Goal: Navigation & Orientation: Find specific page/section

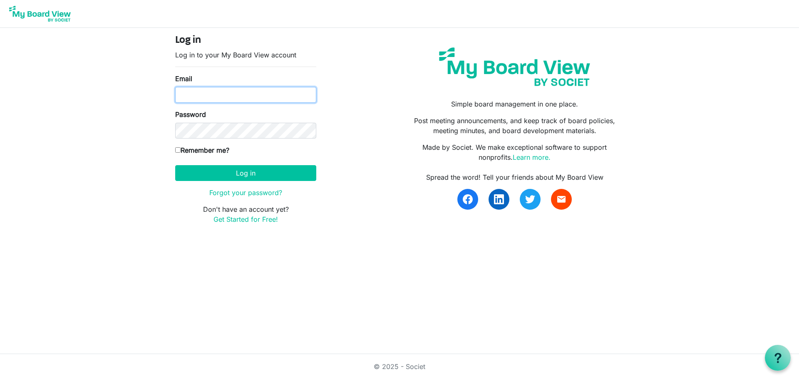
click at [252, 98] on input "Email" at bounding box center [245, 95] width 141 height 16
type input "[PERSON_NAME][EMAIL_ADDRESS][PERSON_NAME][PERSON_NAME][DOMAIN_NAME]"
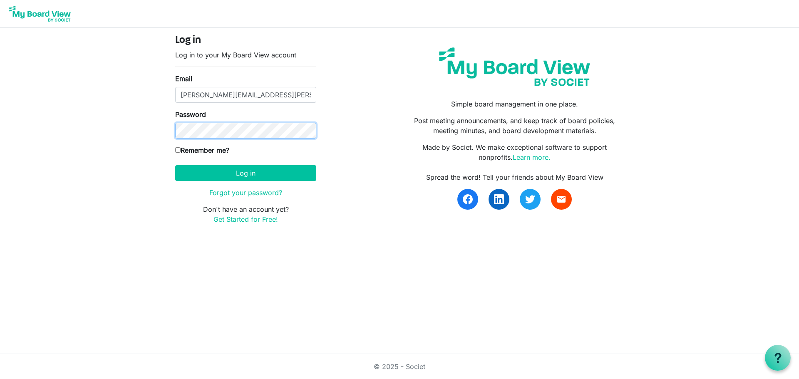
click at [79, 121] on body "Log in Log in to your My Board View account Email [PERSON_NAME][EMAIL_ADDRESS][…" at bounding box center [399, 119] width 799 height 238
click at [297, 173] on button "Log in" at bounding box center [245, 173] width 141 height 16
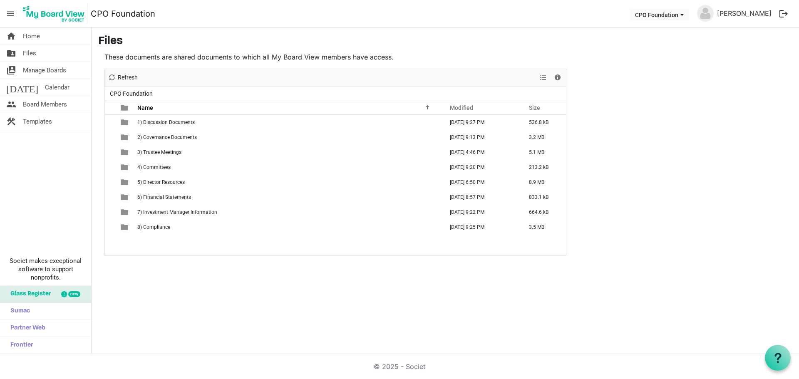
click at [175, 138] on span "2) Governance Documents" at bounding box center [167, 137] width 60 height 6
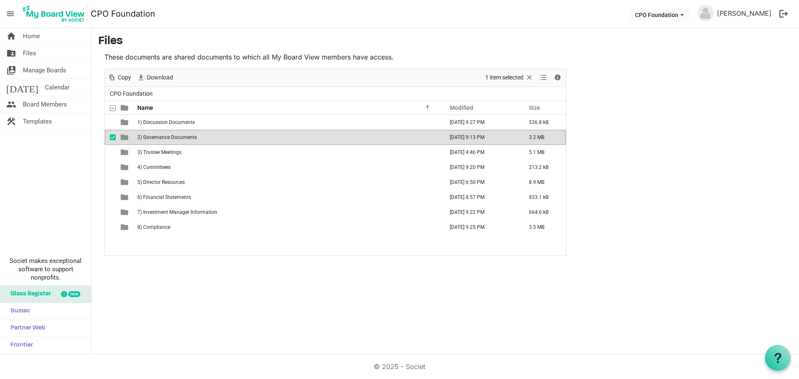
click at [158, 137] on span "2) Governance Documents" at bounding box center [167, 137] width 60 height 6
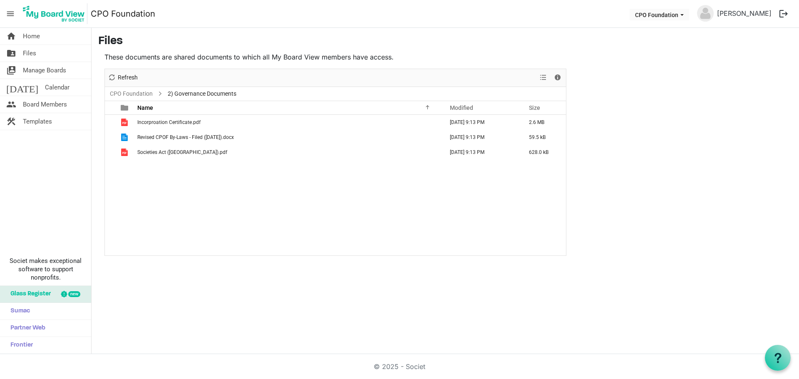
click at [178, 121] on span "Incorproation Certificate.pdf" at bounding box center [168, 122] width 63 height 6
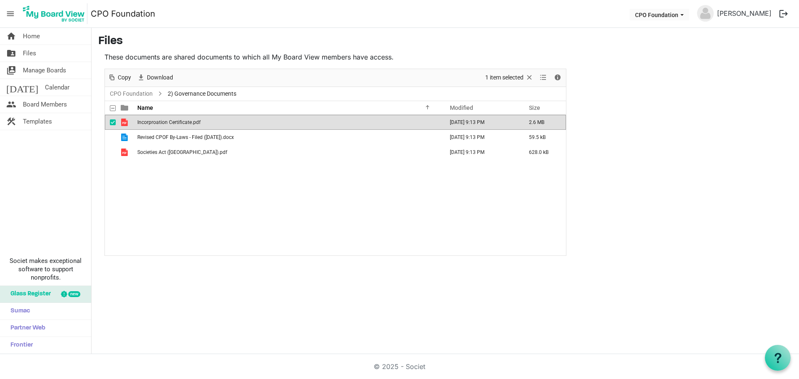
click at [178, 121] on span "Incorproation Certificate.pdf" at bounding box center [168, 122] width 63 height 6
